Goal: Find specific page/section

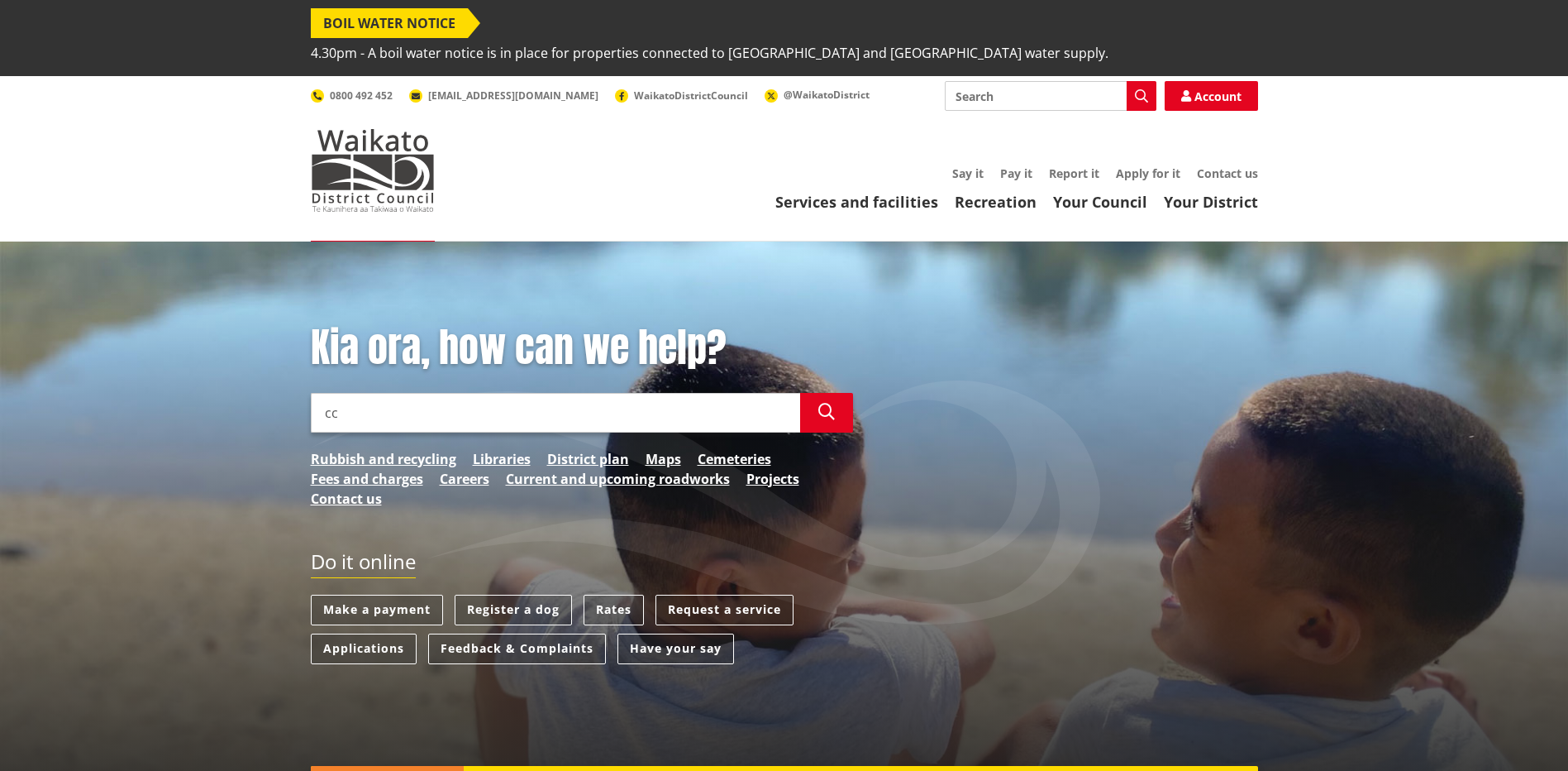
type input "c"
type input "extension of time application"
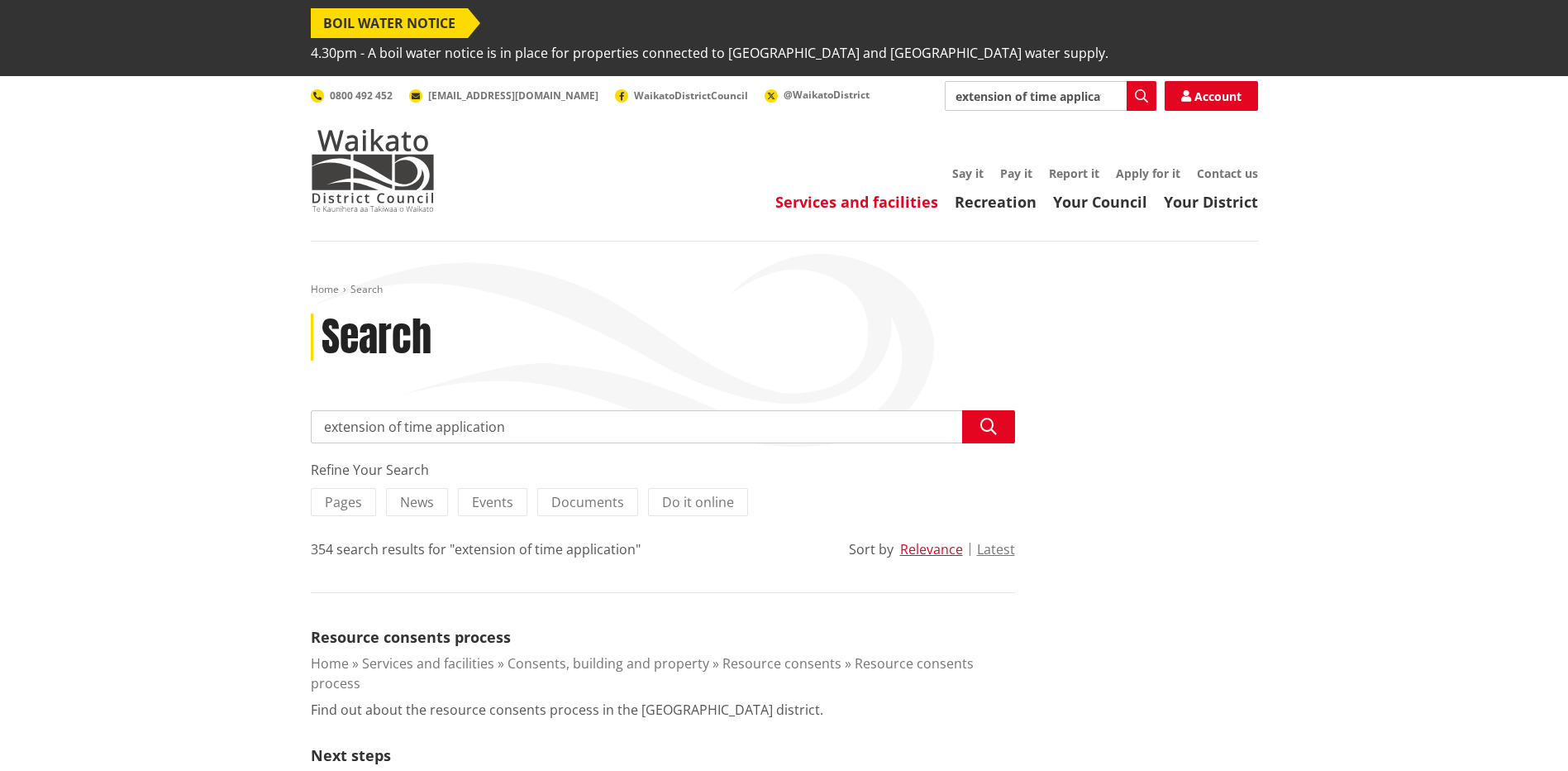
click at [865, 192] on link "Services and facilities" at bounding box center [857, 201] width 163 height 20
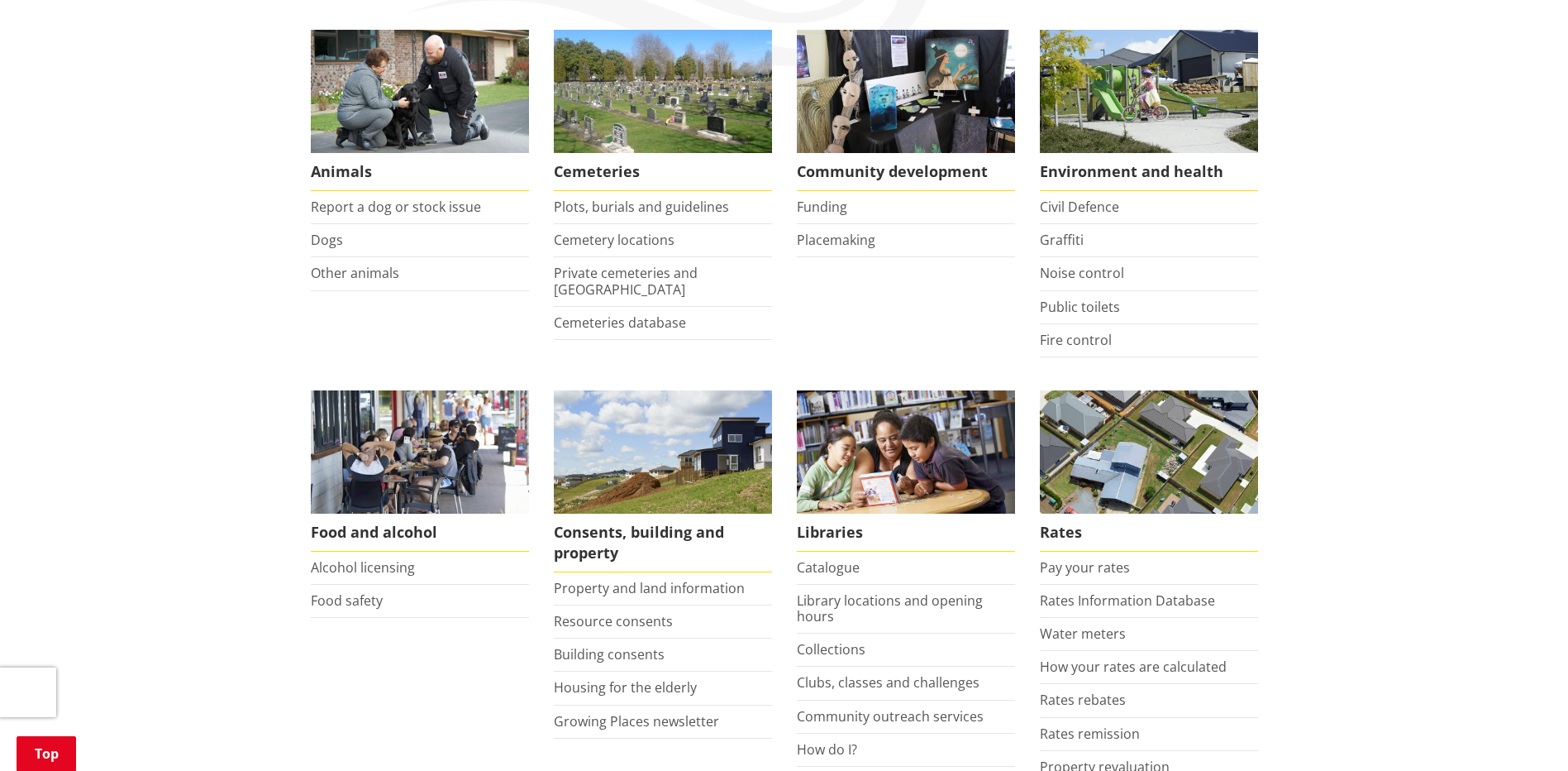
scroll to position [413, 0]
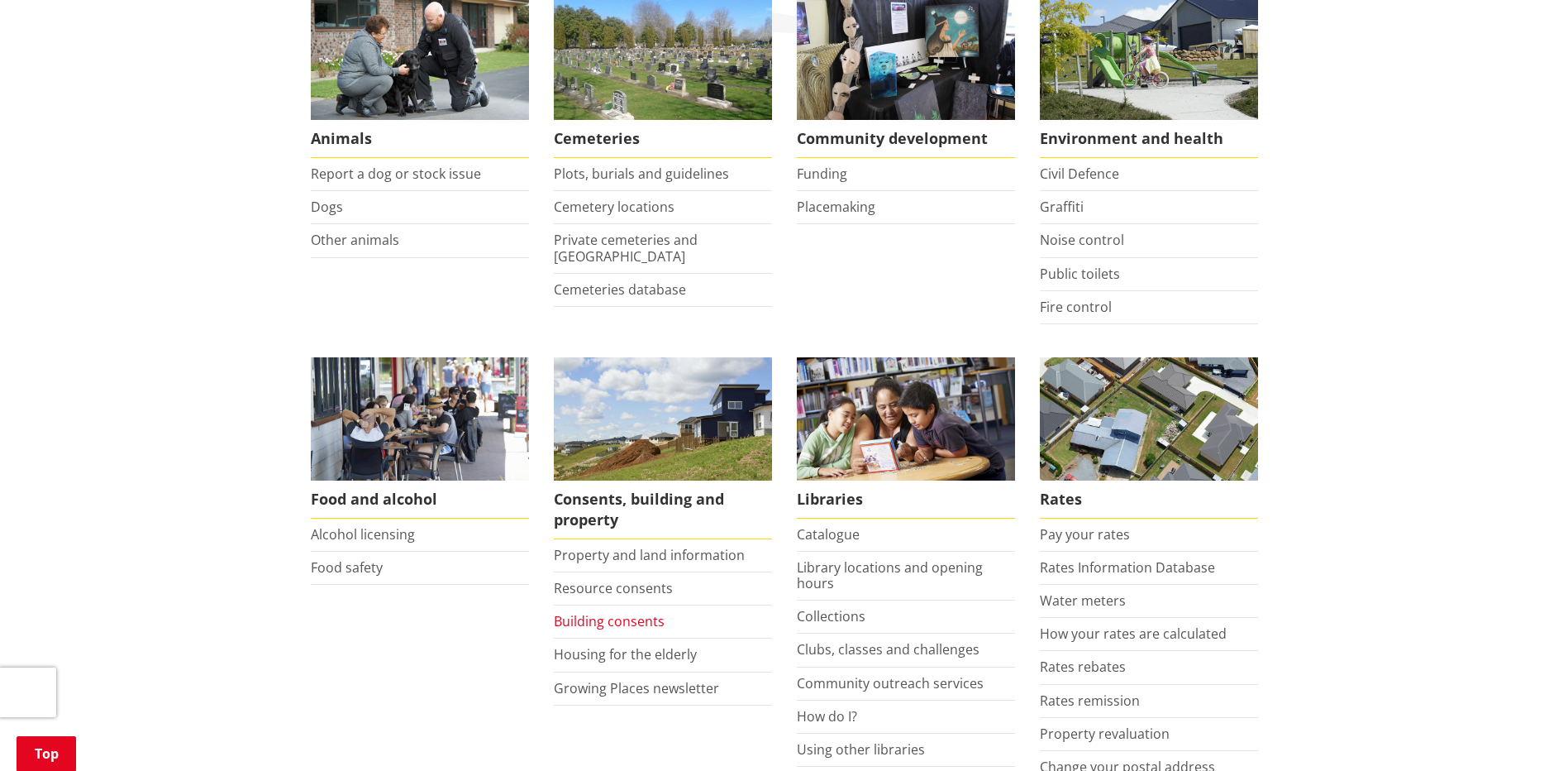
click at [594, 612] on link "Building consents" at bounding box center [609, 621] width 110 height 19
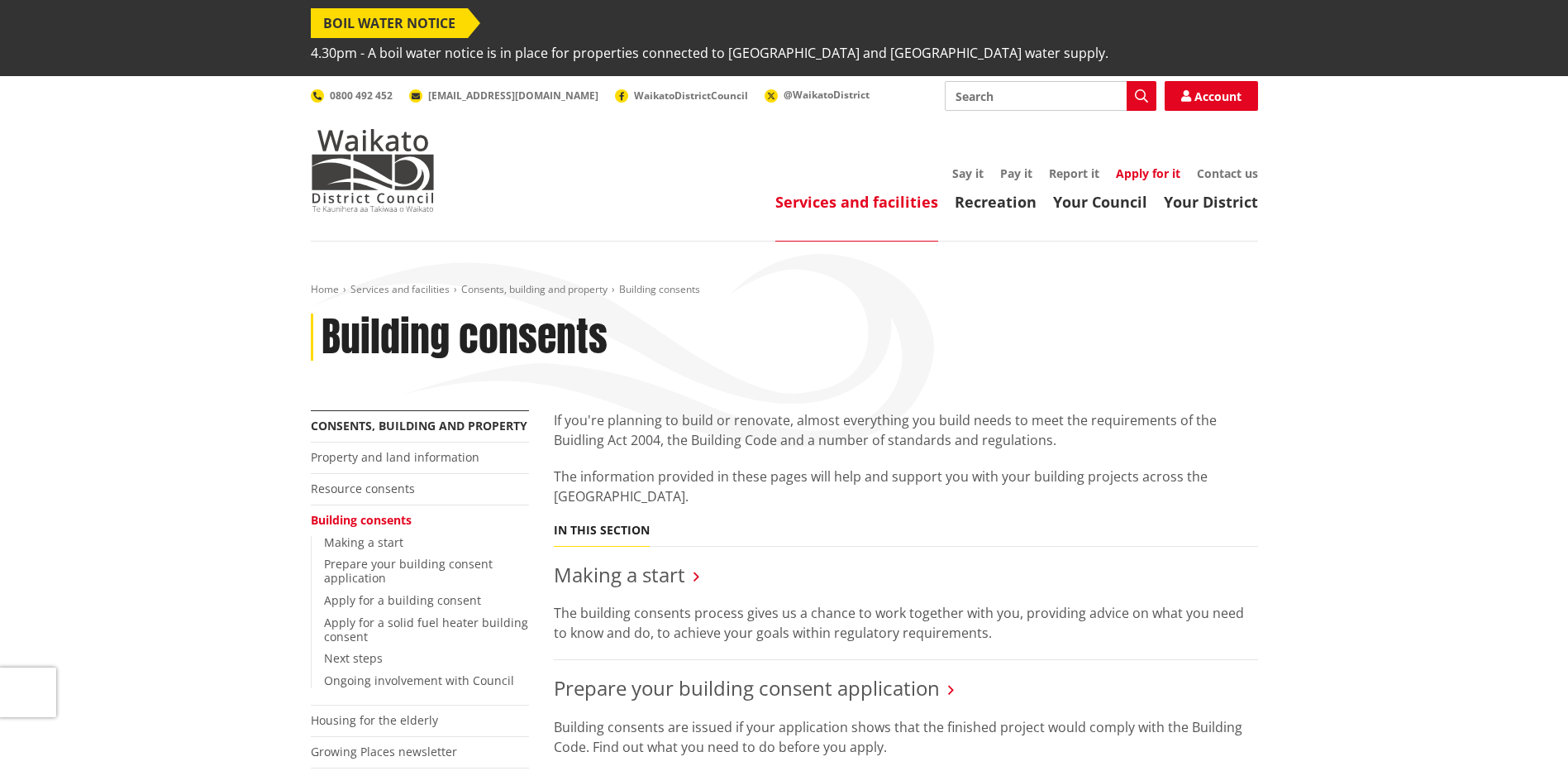
click at [1129, 165] on link "Apply for it" at bounding box center [1148, 173] width 64 height 16
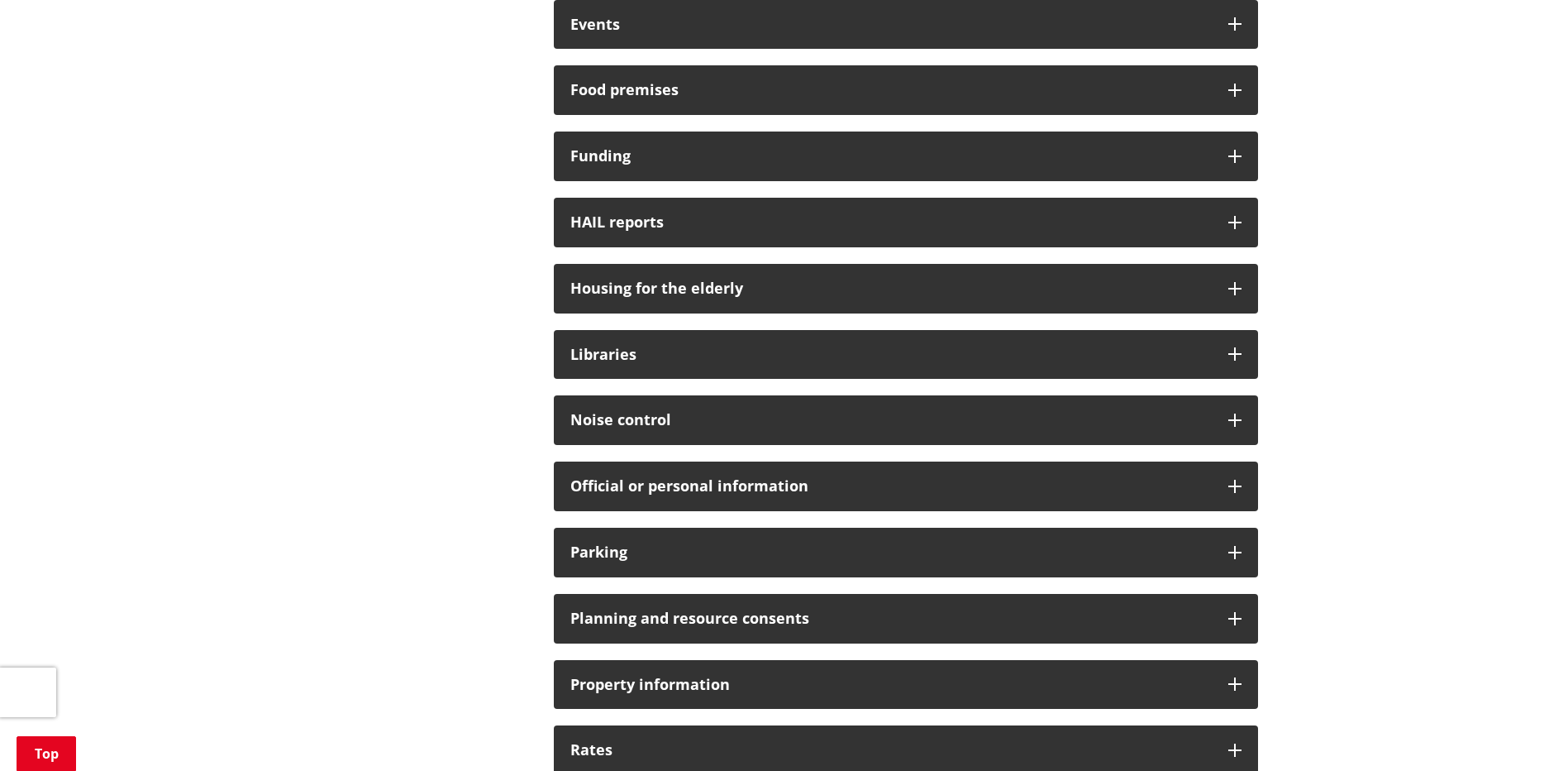
scroll to position [910, 0]
